Goal: Task Accomplishment & Management: Manage account settings

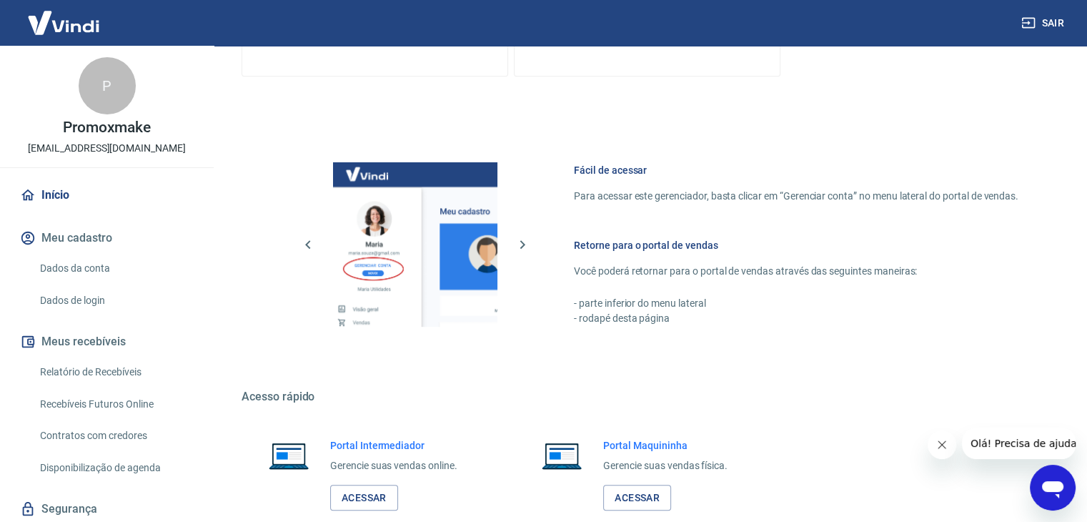
scroll to position [754, 0]
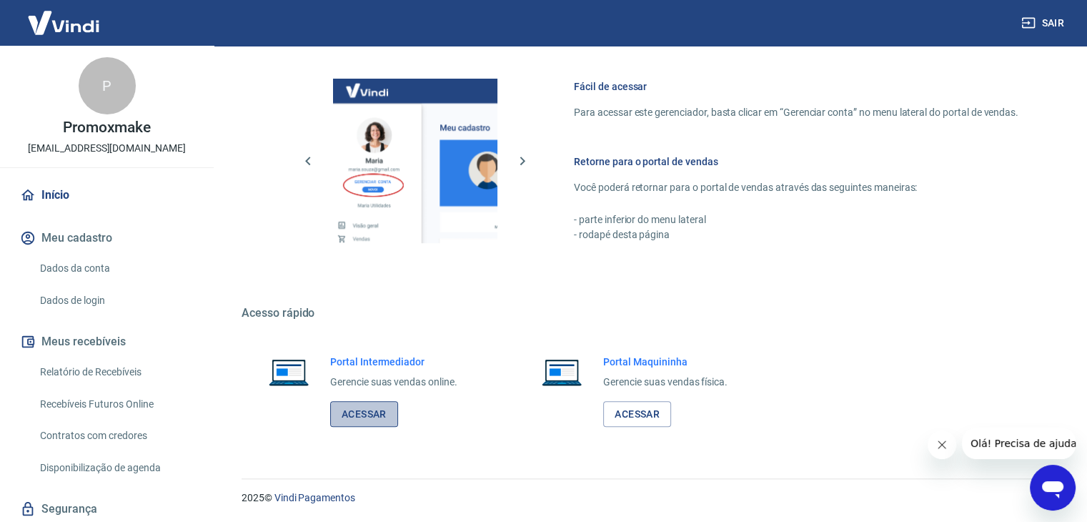
click at [373, 417] on link "Acessar" at bounding box center [364, 414] width 68 height 26
